Goal: Information Seeking & Learning: Learn about a topic

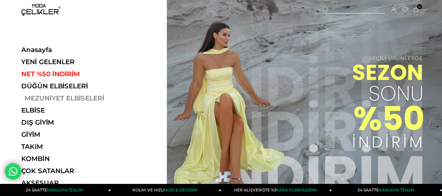
click at [61, 98] on link "MEZUNİYET ELBİSELERİ" at bounding box center [66, 98] width 90 height 8
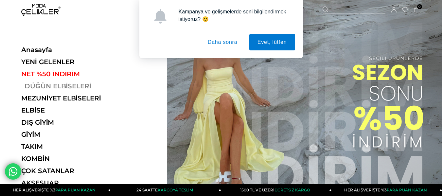
click at [47, 87] on link "DÜĞÜN ELBİSELERİ" at bounding box center [66, 86] width 90 height 8
click at [82, 85] on link "DÜĞÜN ELBİSELERİ" at bounding box center [66, 86] width 90 height 8
click at [51, 86] on link "DÜĞÜN ELBİSELERİ" at bounding box center [66, 86] width 90 height 8
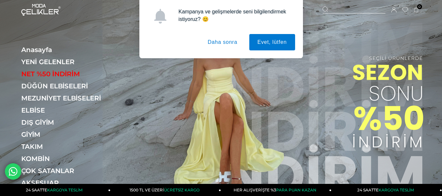
click at [227, 43] on button "Daha sonra" at bounding box center [223, 42] width 46 height 16
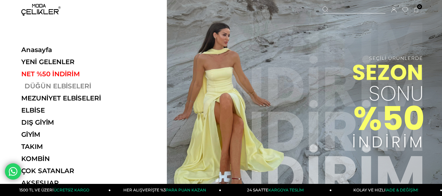
click at [59, 88] on link "DÜĞÜN ELBİSELERİ" at bounding box center [66, 86] width 90 height 8
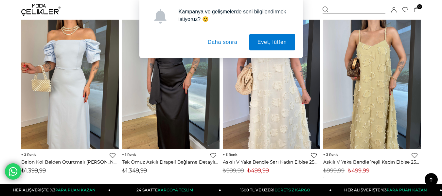
scroll to position [851, 0]
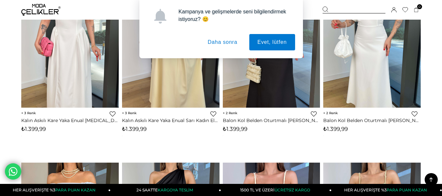
click at [234, 42] on button "Daha sonra" at bounding box center [223, 42] width 46 height 16
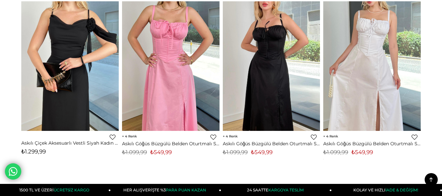
scroll to position [0, 0]
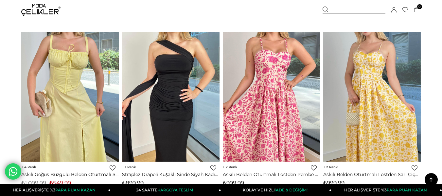
scroll to position [327, 0]
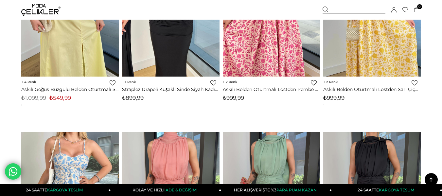
click at [332, 12] on div at bounding box center [354, 10] width 63 height 7
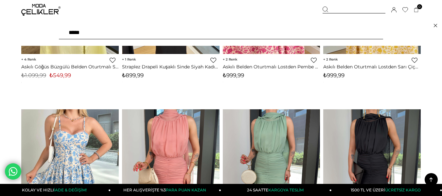
scroll to position [426, 0]
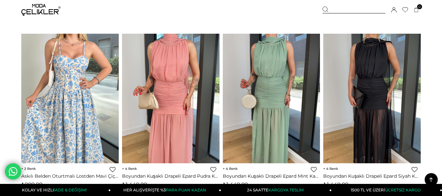
type input "*****"
